Goal: Task Accomplishment & Management: Manage account settings

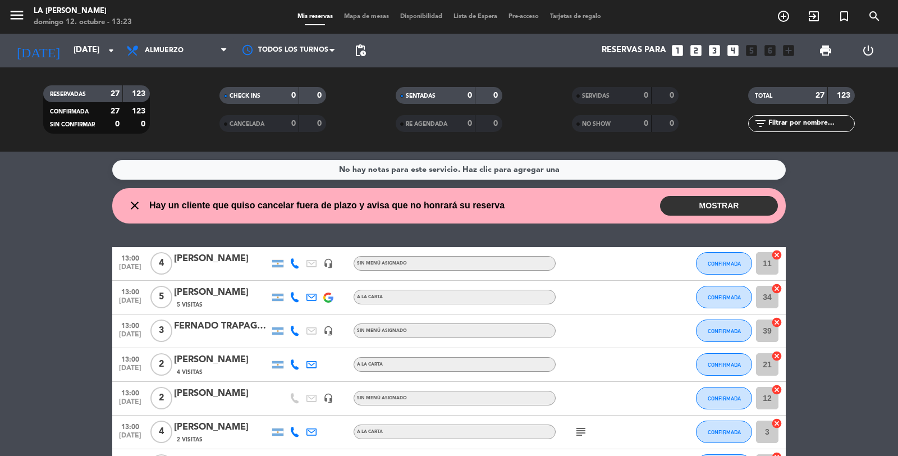
scroll to position [772, 0]
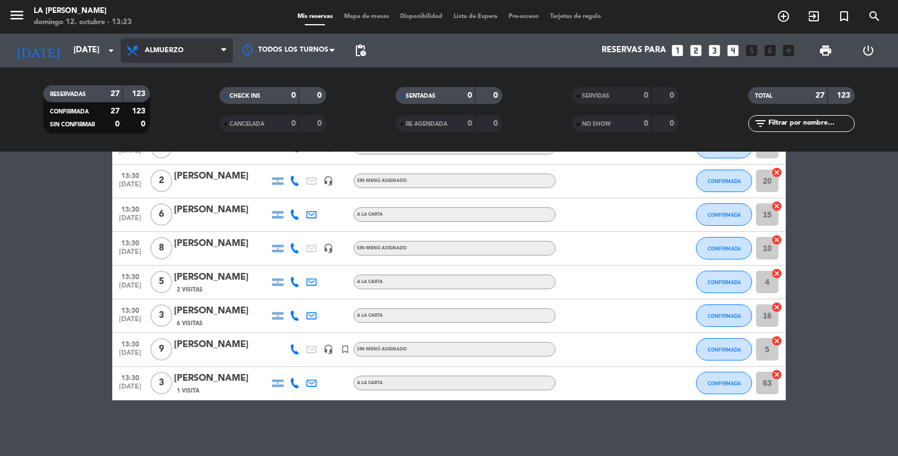
click at [170, 52] on span "Almuerzo" at bounding box center [164, 51] width 39 height 8
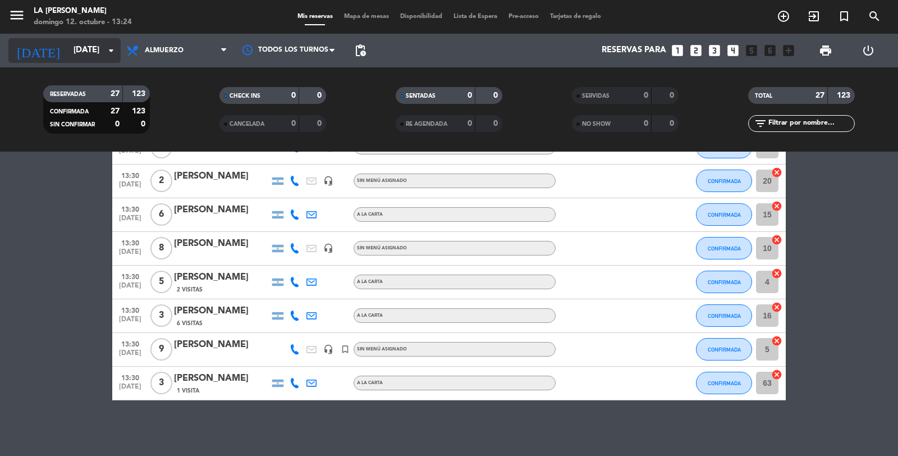
click at [88, 56] on input "[DATE]" at bounding box center [122, 50] width 108 height 21
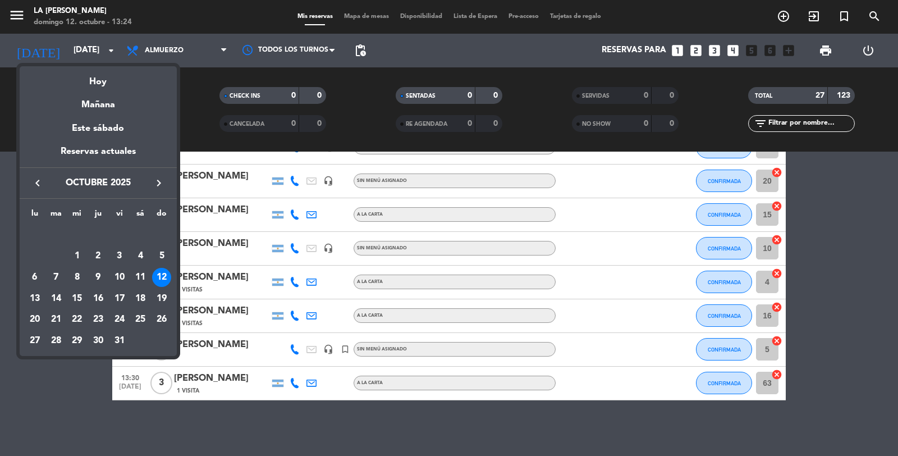
drag, startPoint x: 85, startPoint y: 399, endPoint x: 110, endPoint y: 372, distance: 36.6
click at [85, 399] on div at bounding box center [449, 228] width 898 height 456
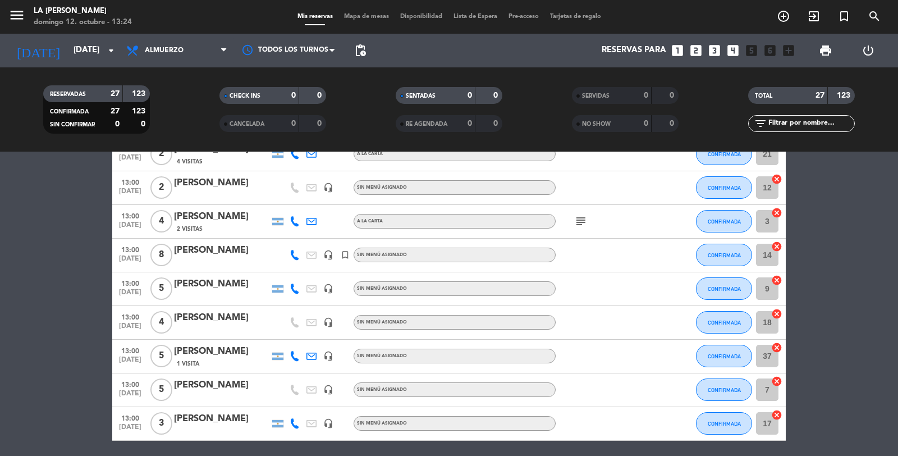
scroll to position [0, 0]
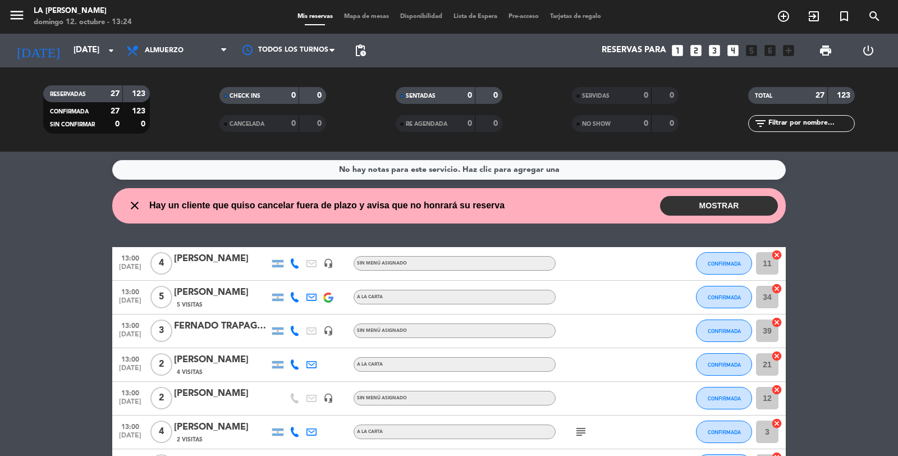
click at [737, 208] on button "MOSTRAR" at bounding box center [719, 206] width 118 height 20
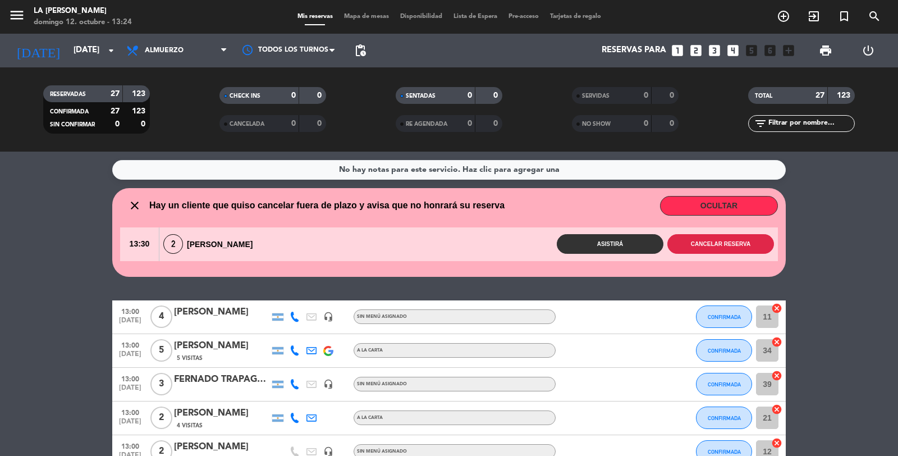
click at [732, 244] on button "Cancelar reserva" at bounding box center [721, 244] width 107 height 20
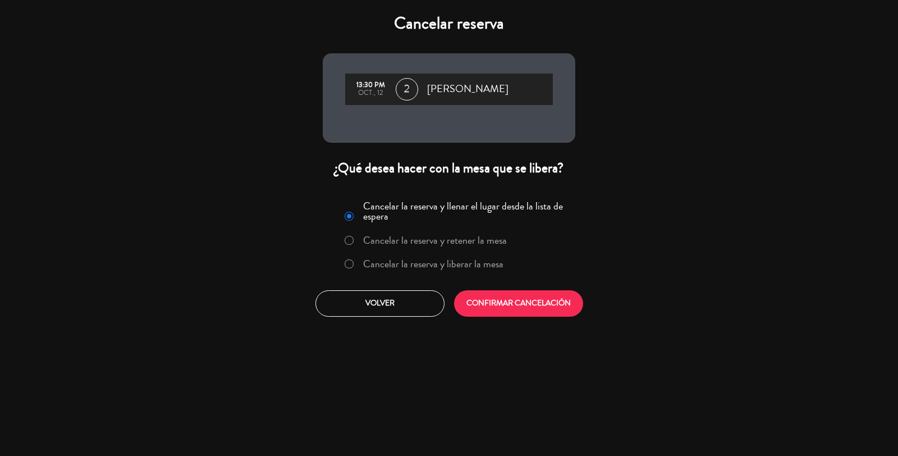
click at [463, 266] on label "Cancelar la reserva y liberar la mesa" at bounding box center [433, 264] width 140 height 10
click at [479, 303] on button "CONFIRMAR CANCELACIÓN" at bounding box center [518, 303] width 129 height 26
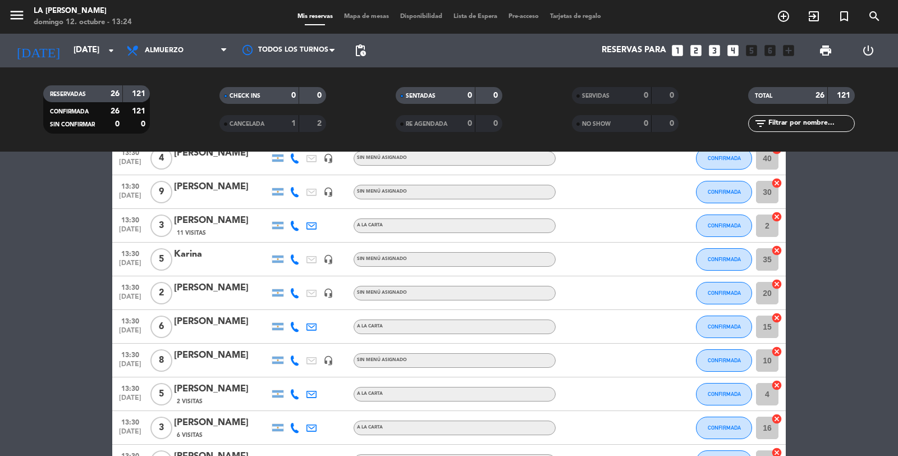
scroll to position [624, 0]
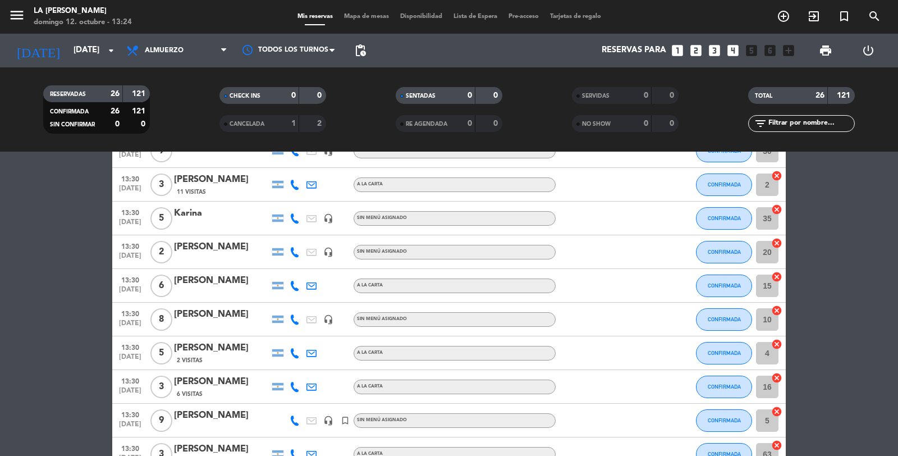
click at [127, 382] on span "13:30" at bounding box center [130, 380] width 28 height 13
click at [90, 49] on input "[DATE]" at bounding box center [122, 50] width 108 height 21
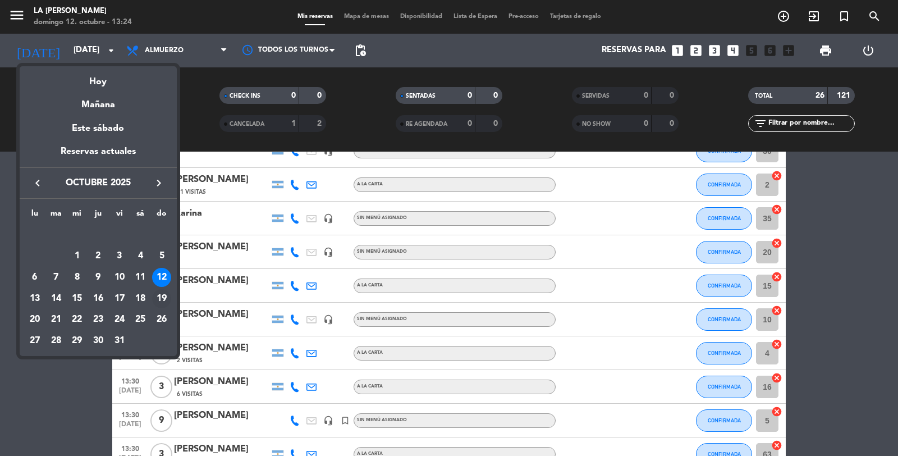
click at [166, 299] on div "19" at bounding box center [161, 298] width 19 height 19
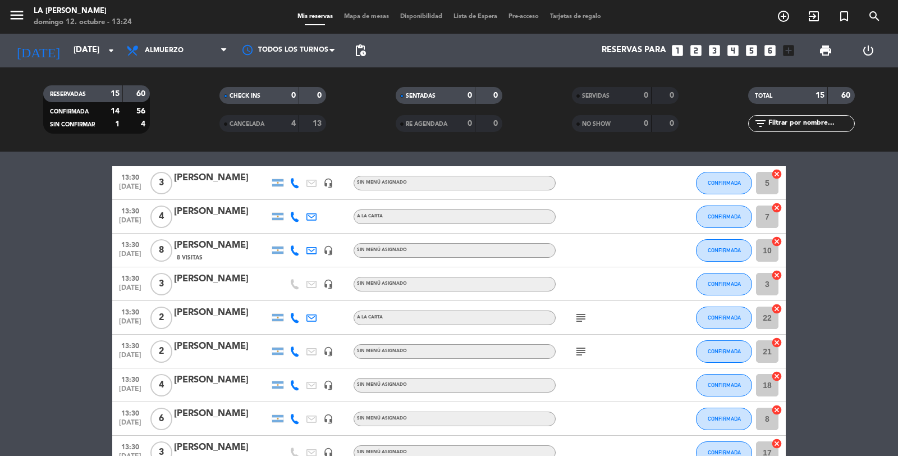
scroll to position [137, 0]
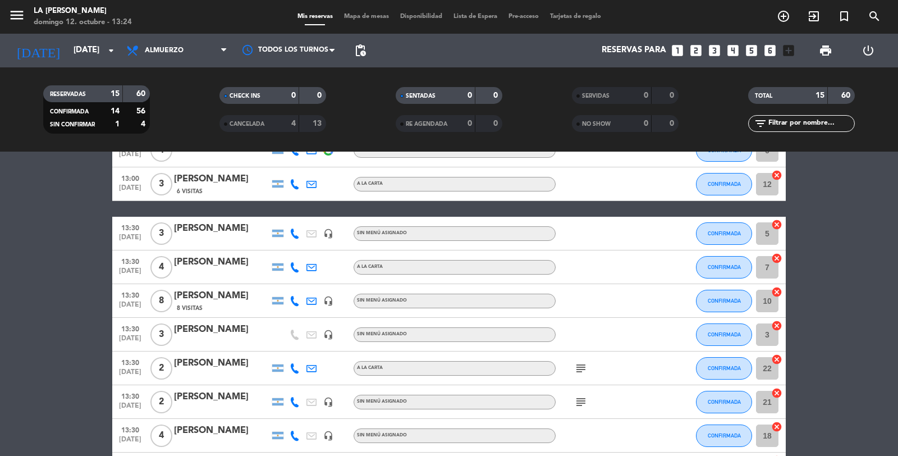
click at [136, 184] on span "[DATE]" at bounding box center [130, 190] width 28 height 13
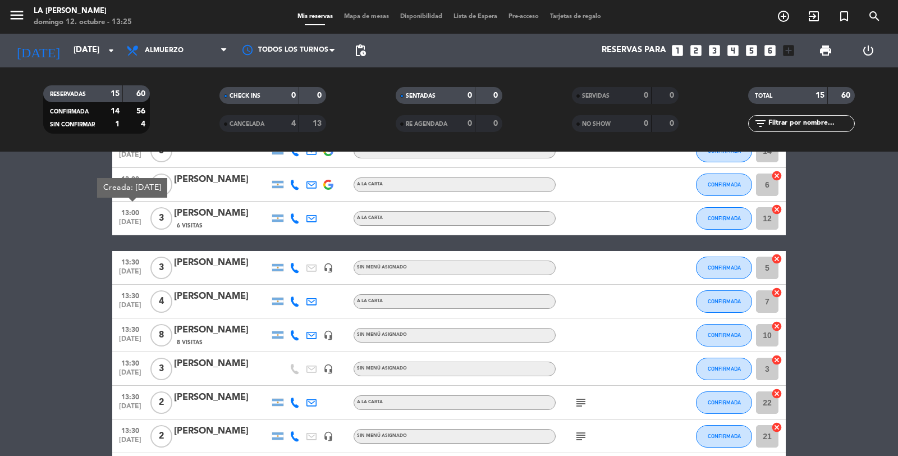
scroll to position [75, 0]
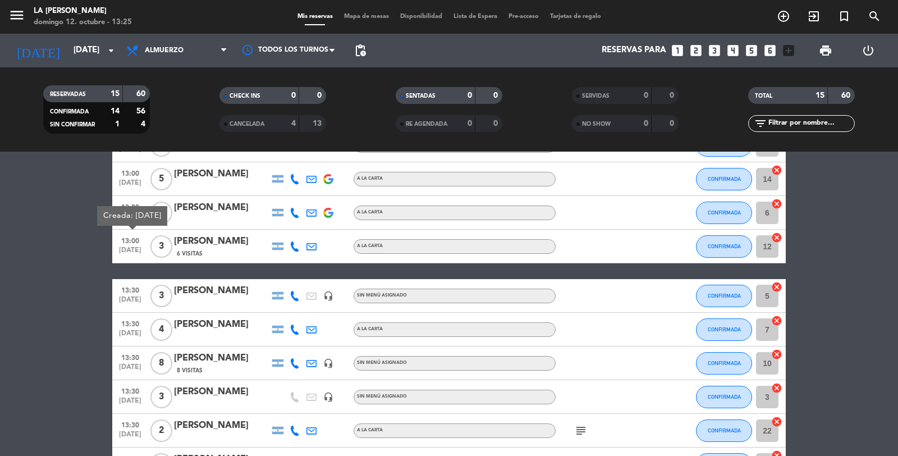
click at [51, 296] on bookings-row "13:00 [DATE] 6 [PERSON_NAME] a la carta CONFIRMADA 9 cancel 13:00 [DATE] 5 [PER…" at bounding box center [449, 389] width 898 height 521
click at [94, 51] on input "[DATE]" at bounding box center [122, 50] width 108 height 21
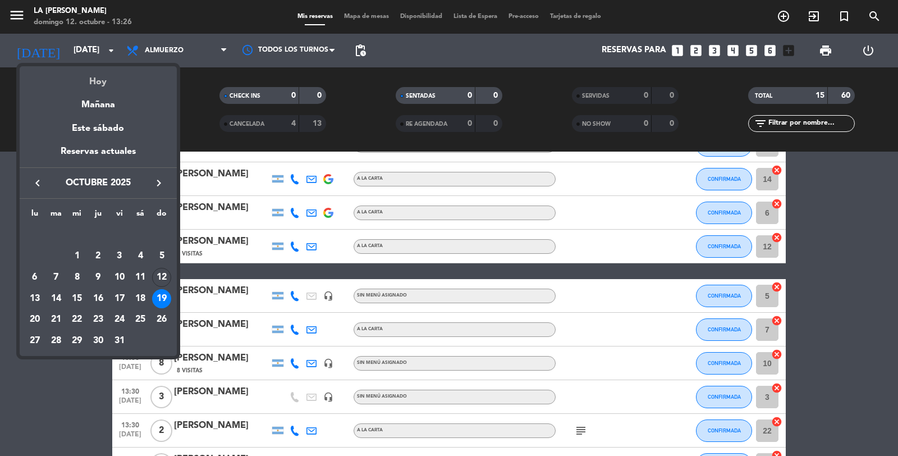
click at [104, 80] on div "Hoy" at bounding box center [98, 77] width 157 height 23
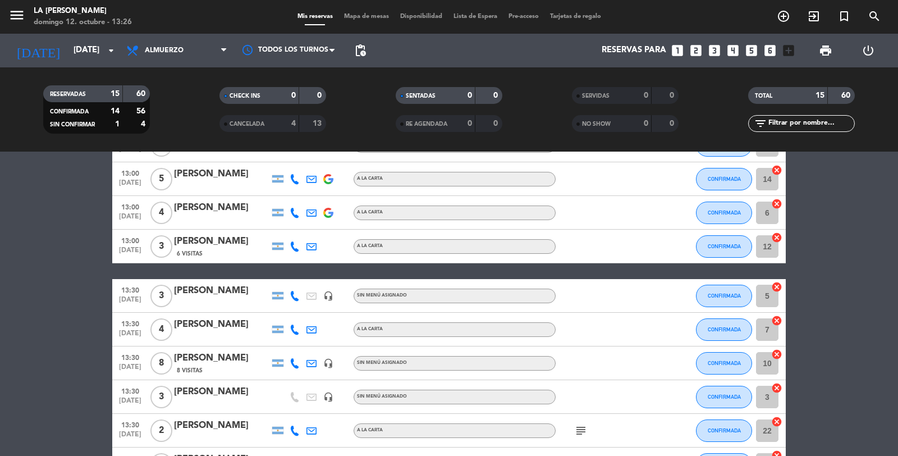
type input "[DATE]"
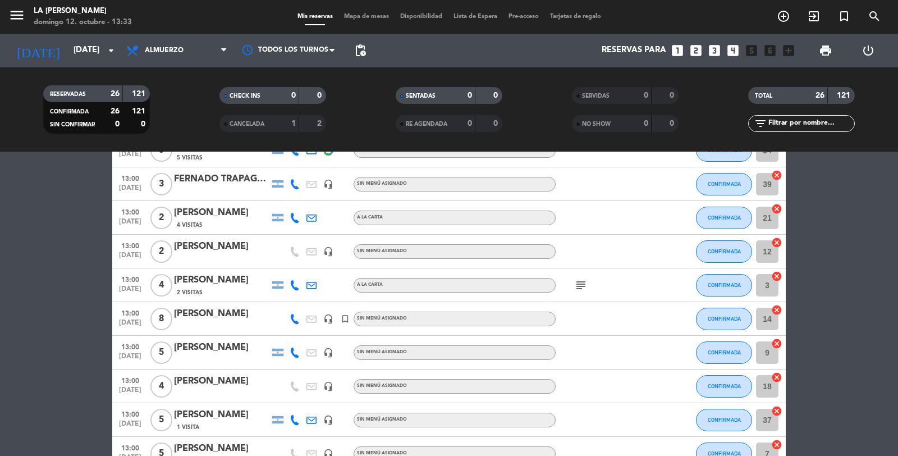
scroll to position [0, 0]
